Goal: Contribute content: Contribute content

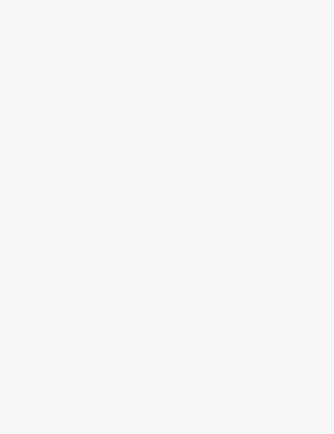
click at [257, 238] on div at bounding box center [167, 217] width 334 height 434
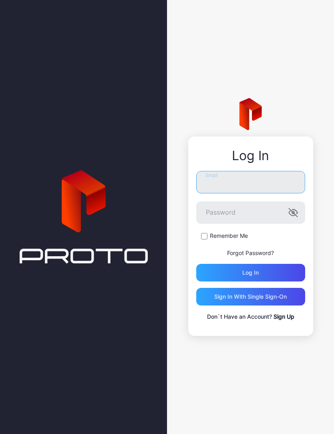
type input "**********"
click at [250, 273] on button "Log in" at bounding box center [250, 273] width 109 height 18
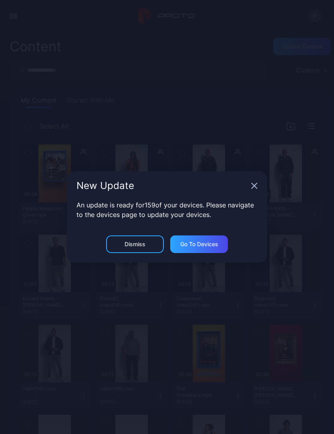
click at [254, 184] on icon "button" at bounding box center [254, 186] width 6 height 6
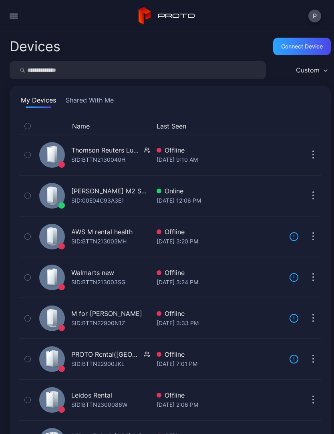
click at [10, 16] on div "button" at bounding box center [14, 16] width 8 height 1
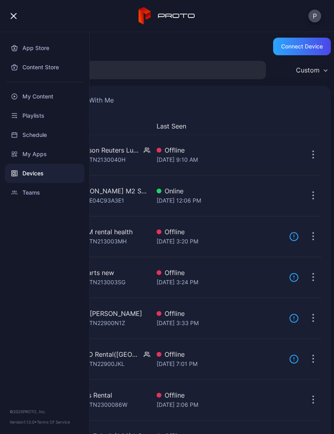
click at [46, 101] on div "My Content" at bounding box center [45, 96] width 80 height 19
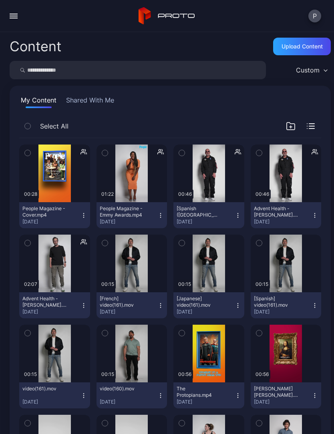
click at [305, 47] on div "Upload Content" at bounding box center [302, 46] width 41 height 6
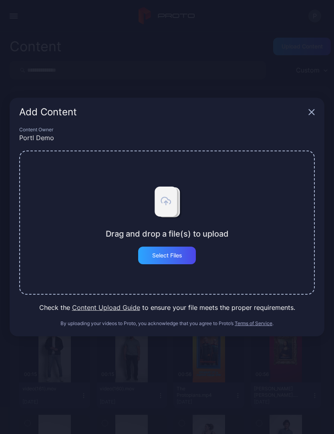
click at [177, 259] on div "Select Files" at bounding box center [167, 256] width 58 height 18
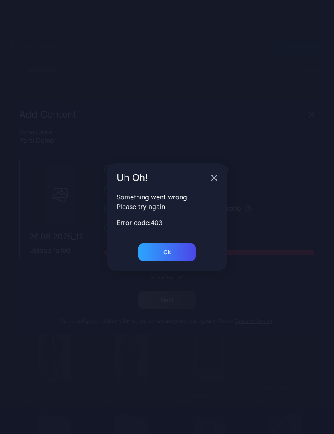
click at [174, 252] on div "Ok" at bounding box center [167, 253] width 58 height 18
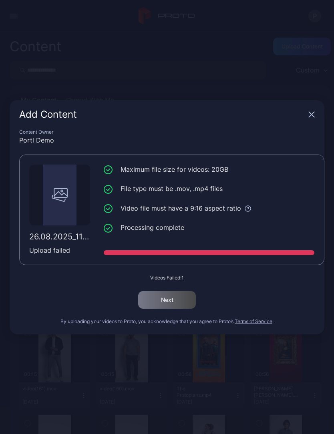
click at [312, 113] on icon "button" at bounding box center [312, 114] width 6 height 6
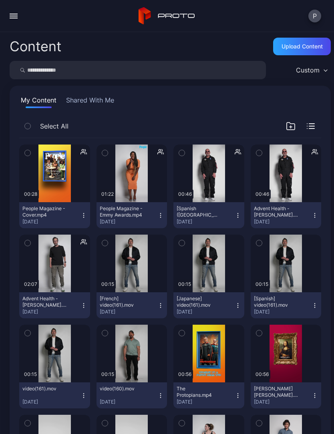
click at [304, 45] on div "Upload Content" at bounding box center [302, 46] width 41 height 6
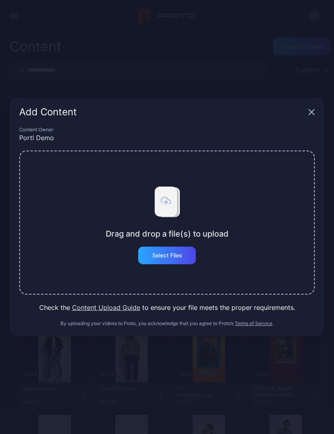
click at [174, 251] on div "Select Files" at bounding box center [167, 256] width 58 height 18
